Goal: Download file/media

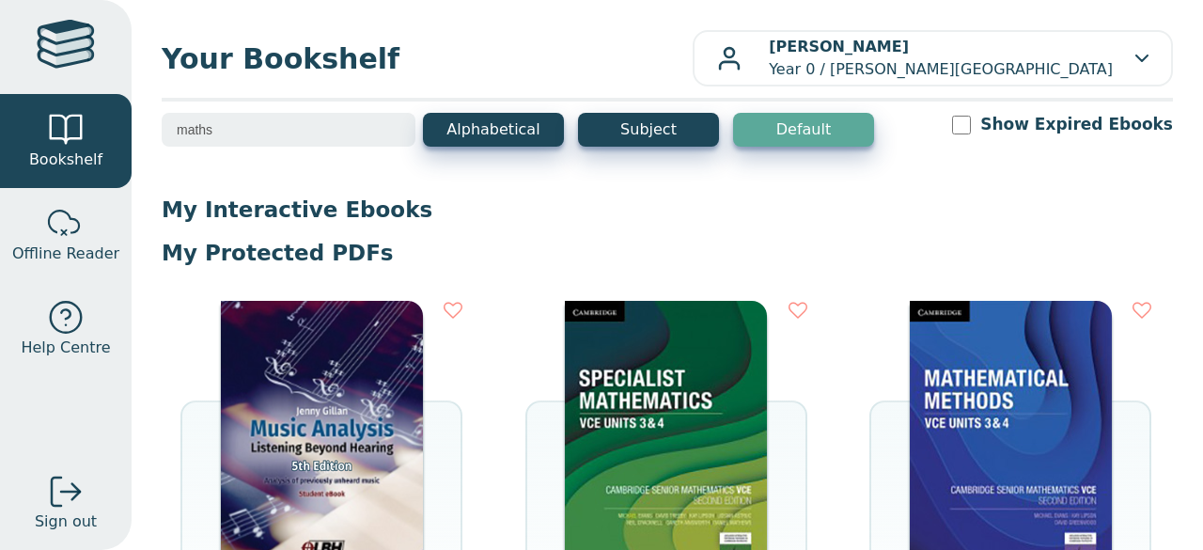
scroll to position [729, 0]
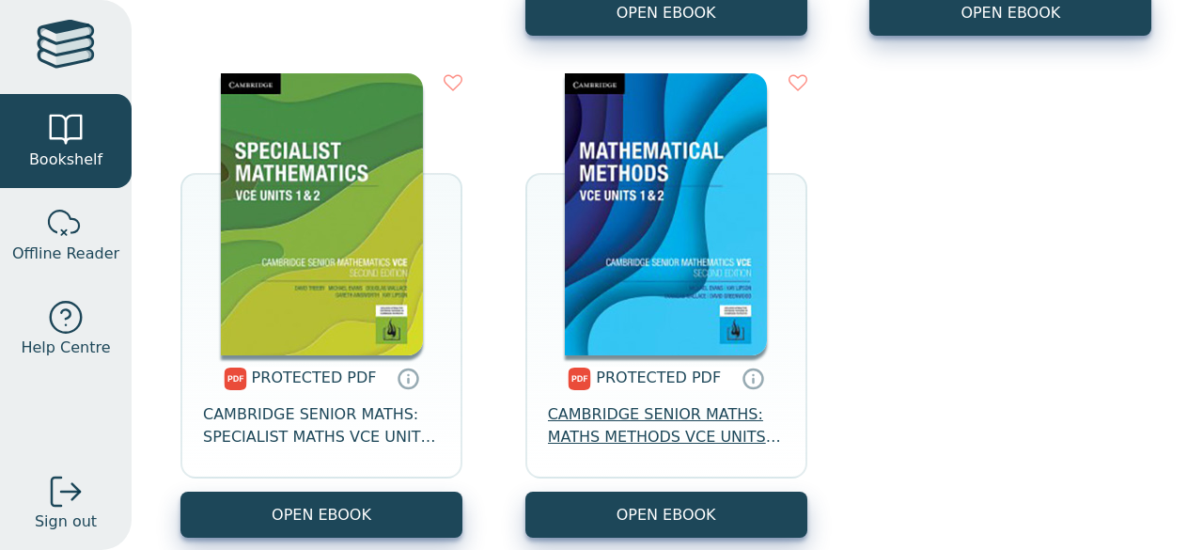
click at [652, 418] on span "CAMBRIDGE SENIOR MATHS: MATHS METHODS VCE UNITS 1&2" at bounding box center [666, 425] width 237 height 45
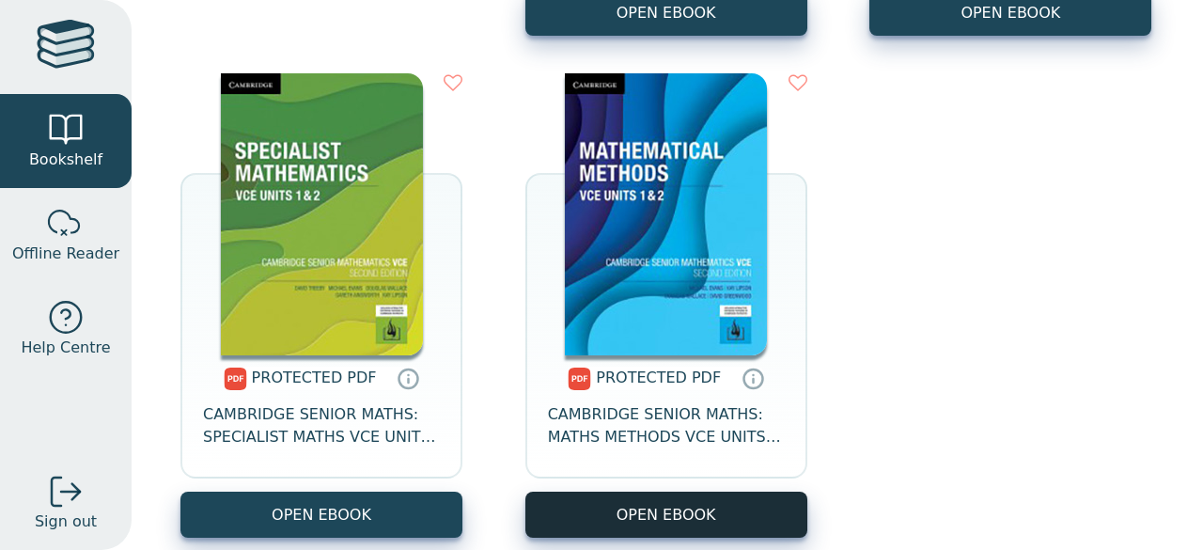
click at [643, 505] on link "OPEN EBOOK" at bounding box center [666, 514] width 282 height 46
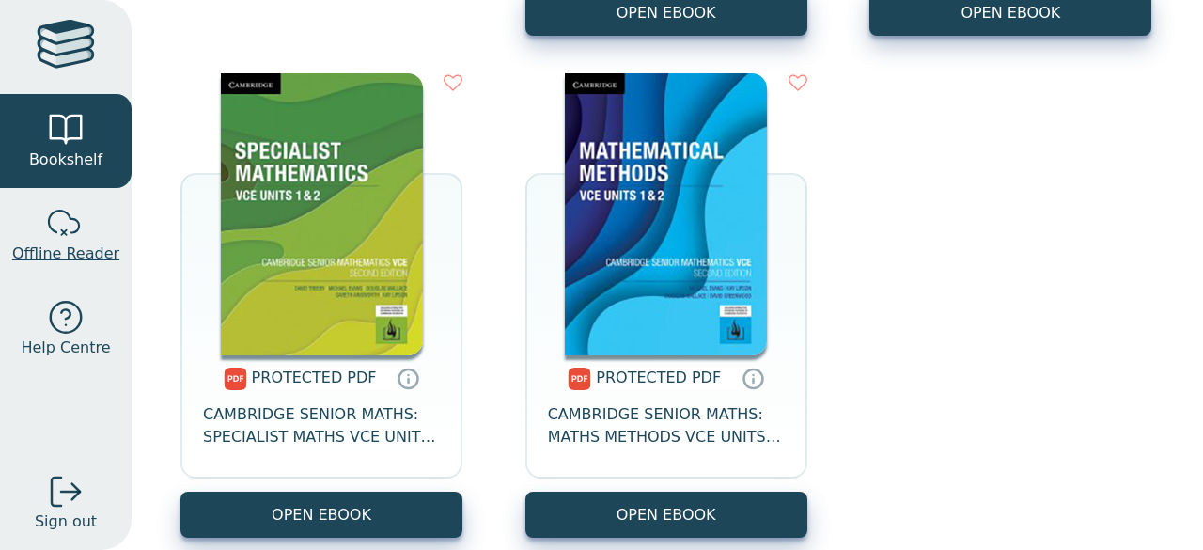
click at [37, 249] on span "Offline Reader" at bounding box center [65, 253] width 107 height 23
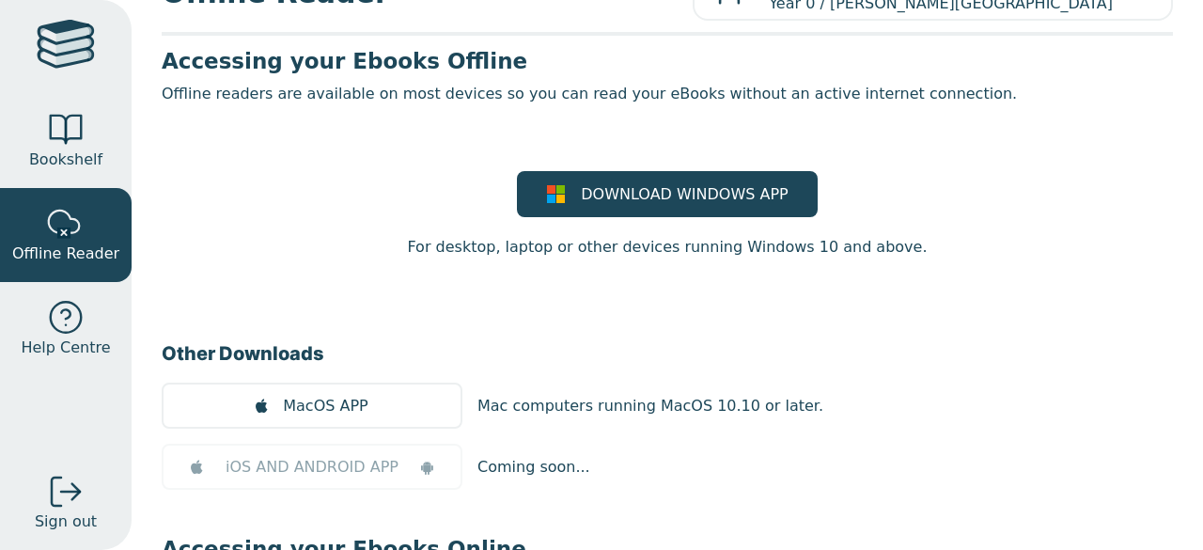
scroll to position [65, 0]
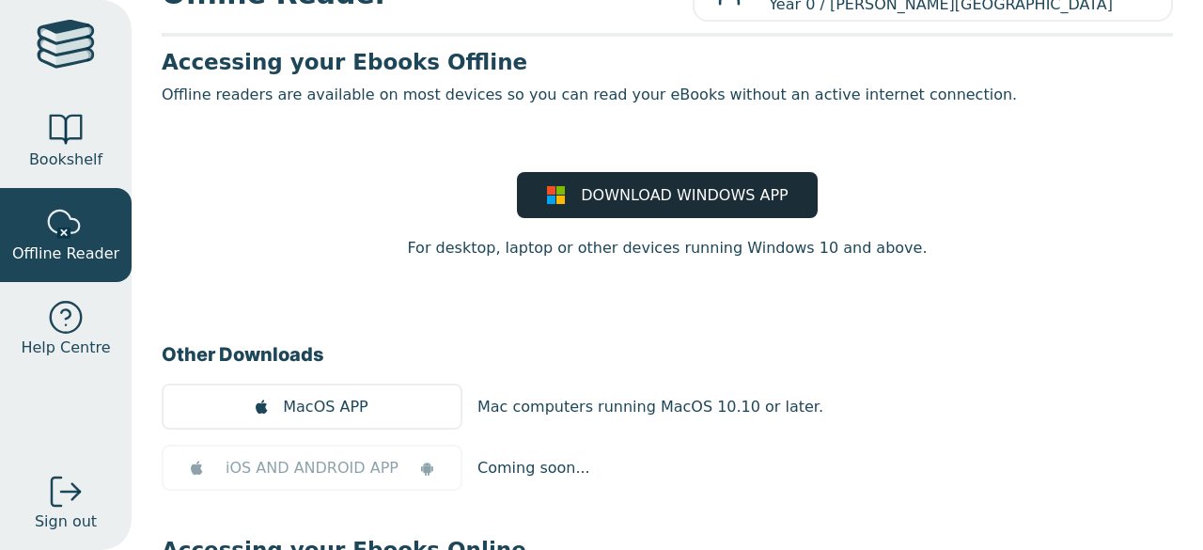
click at [660, 193] on span "DOWNLOAD WINDOWS APP" at bounding box center [684, 195] width 207 height 23
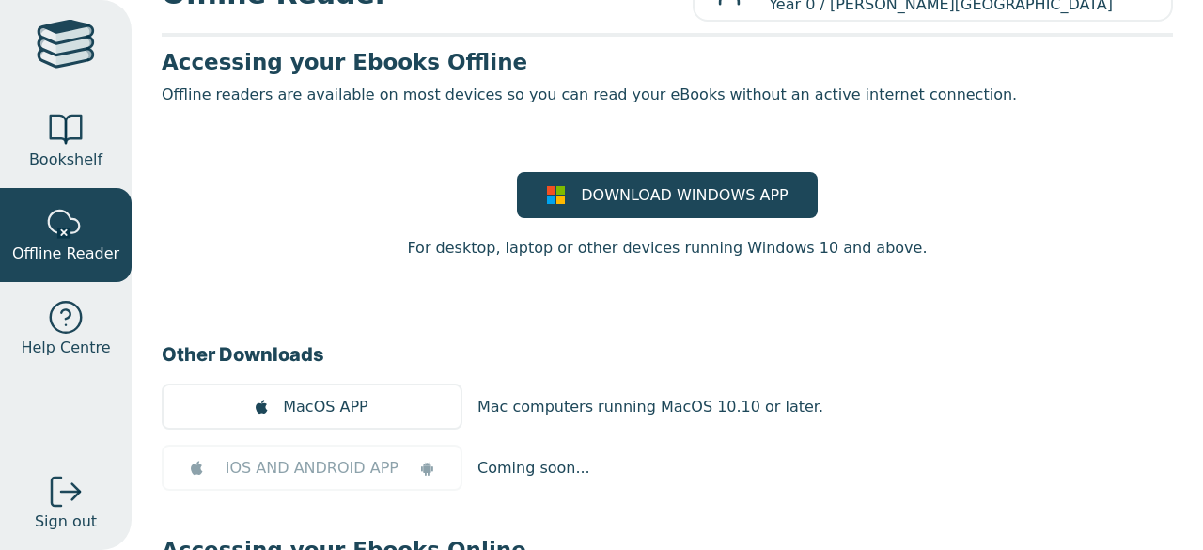
click at [141, 470] on div "Offline Reader SONJA SAMPIERI Year 0 / Blackburn High School My Support Tickets…" at bounding box center [667, 275] width 1071 height 550
